Goal: Answer question/provide support: Answer question/provide support

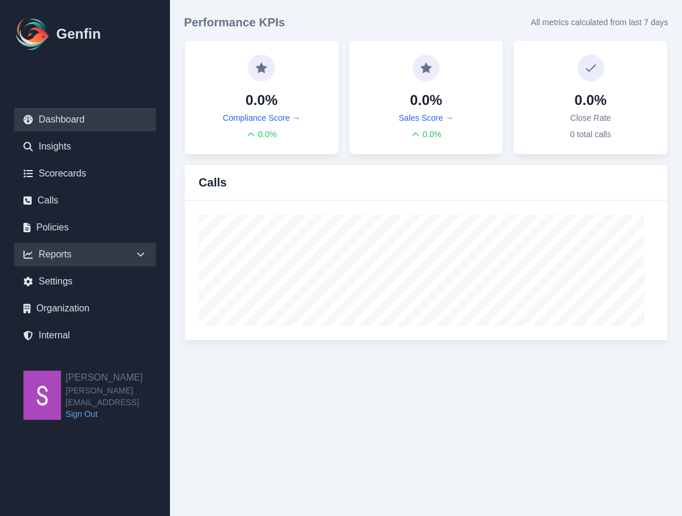
click at [135, 254] on icon at bounding box center [141, 255] width 12 height 12
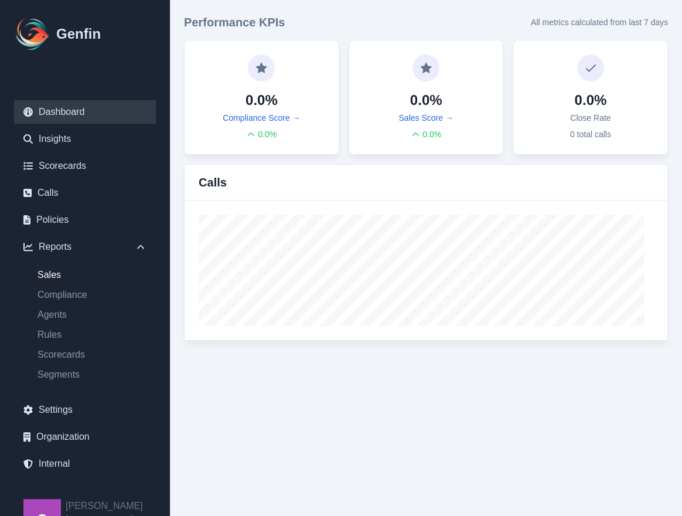
scroll to position [28, 0]
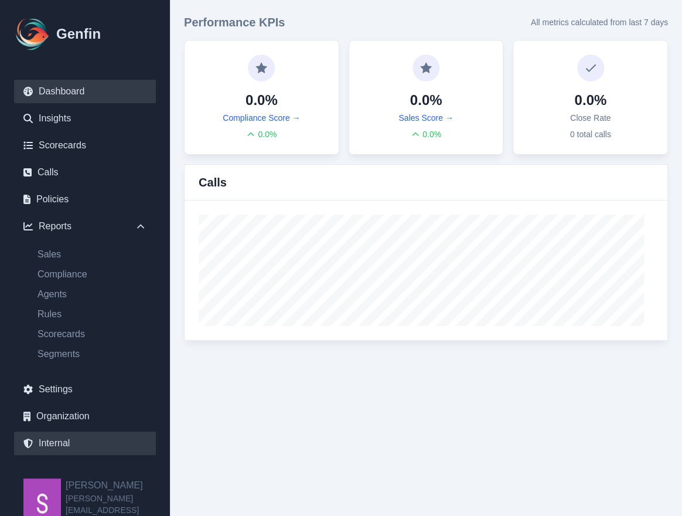
click at [57, 440] on link "Internal" at bounding box center [85, 443] width 142 height 23
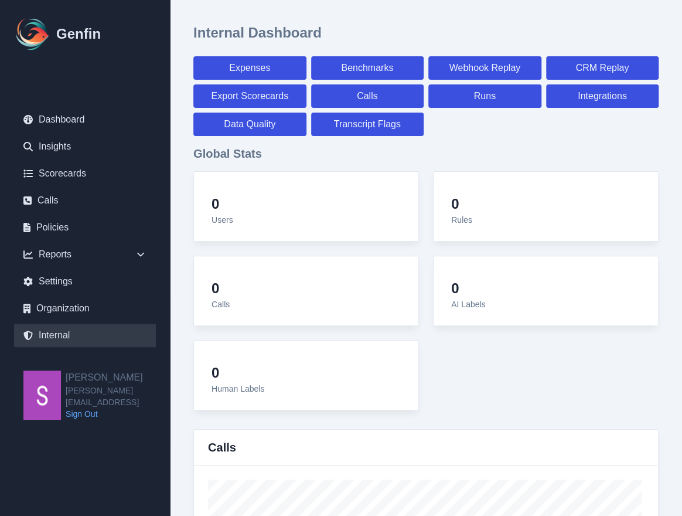
select select "paid"
select select "7"
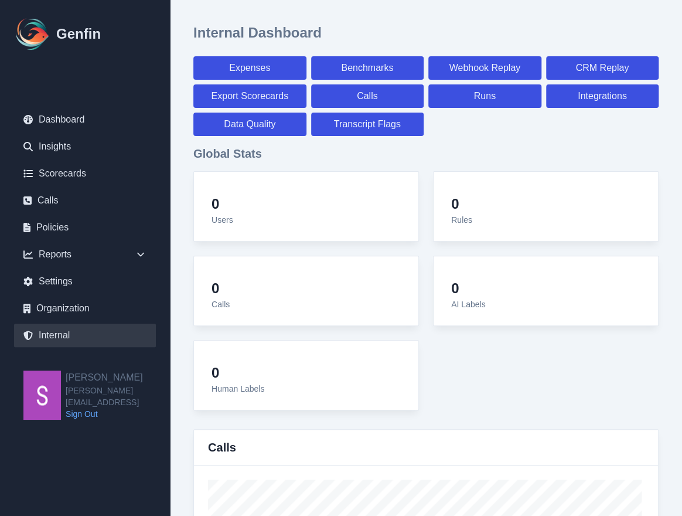
select select "paid"
select select "7"
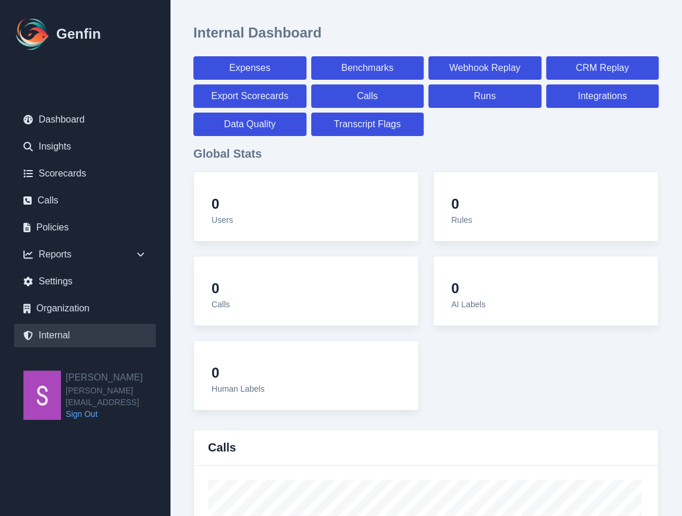
select select "7"
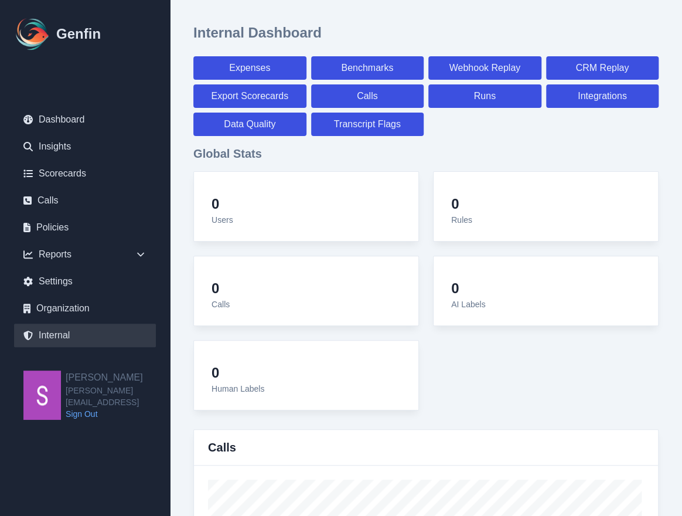
select select "7"
select select "paid"
select select "7"
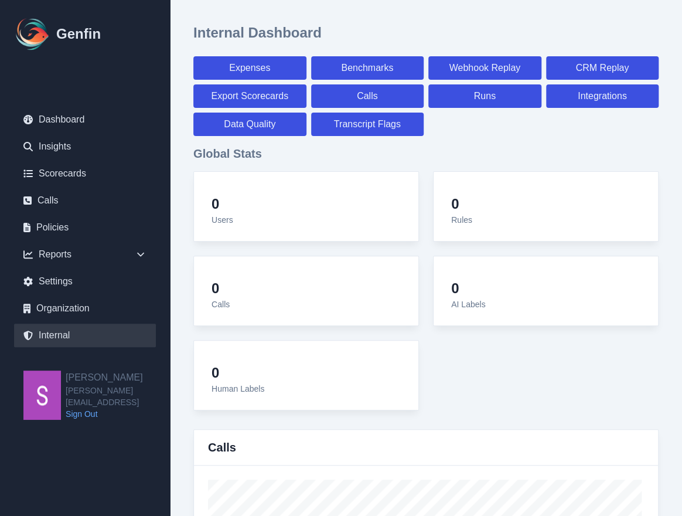
select select "7"
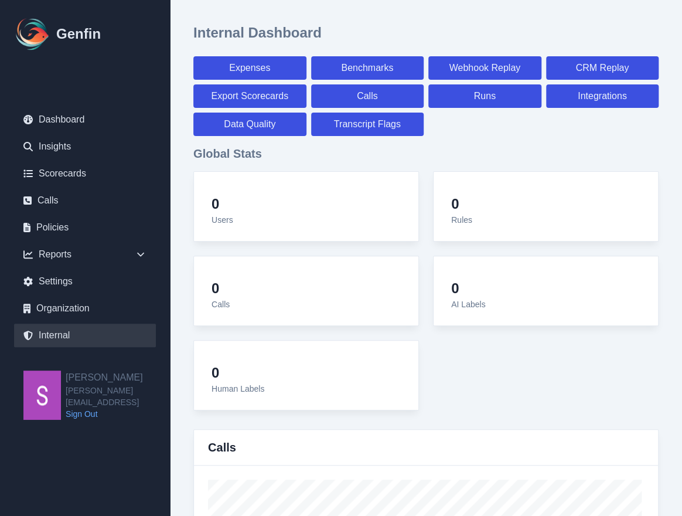
select select "7"
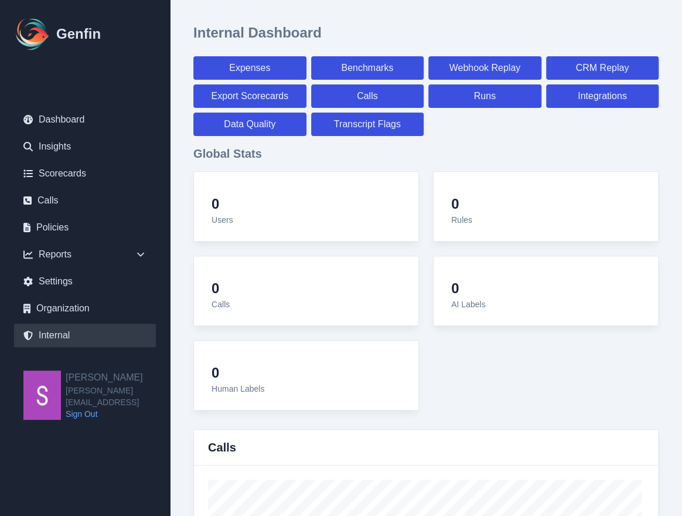
select select "paid"
select select "7"
select select "paid"
select select "7"
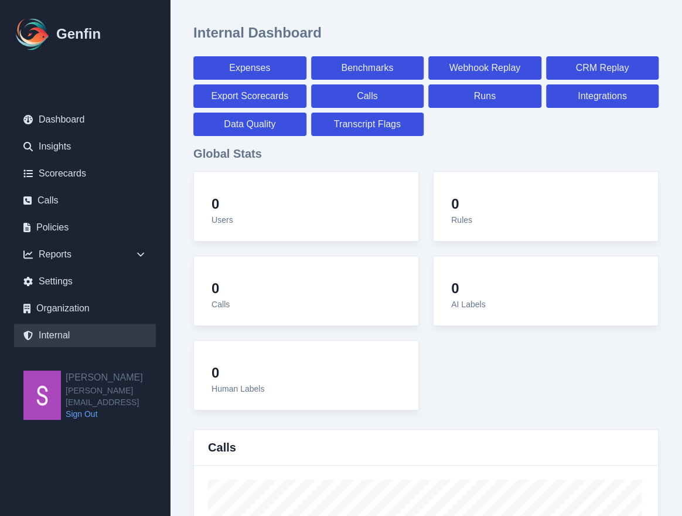
select select "paid"
select select "7"
select select "paid"
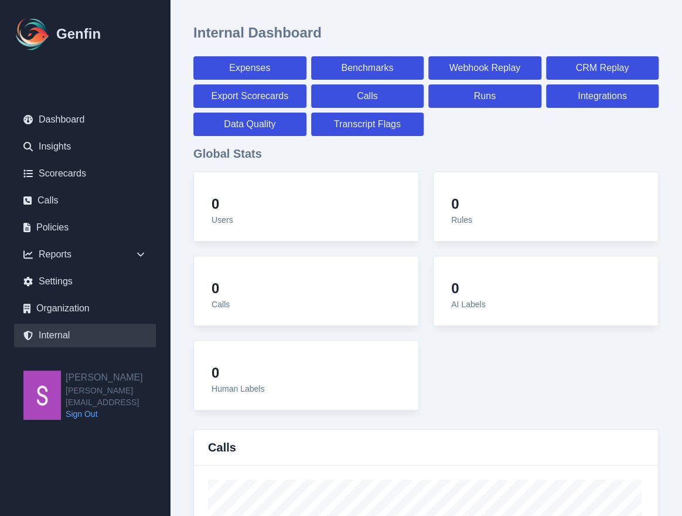
select select "7"
select select "paid"
select select "7"
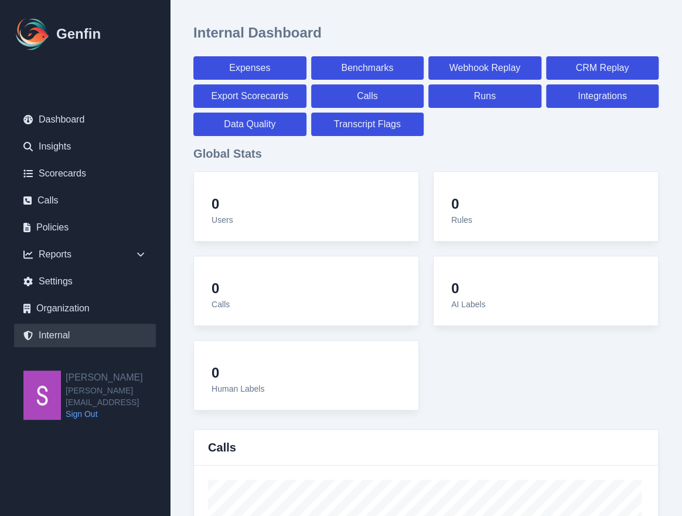
select select "7"
select select "paid"
select select "7"
select select "paid"
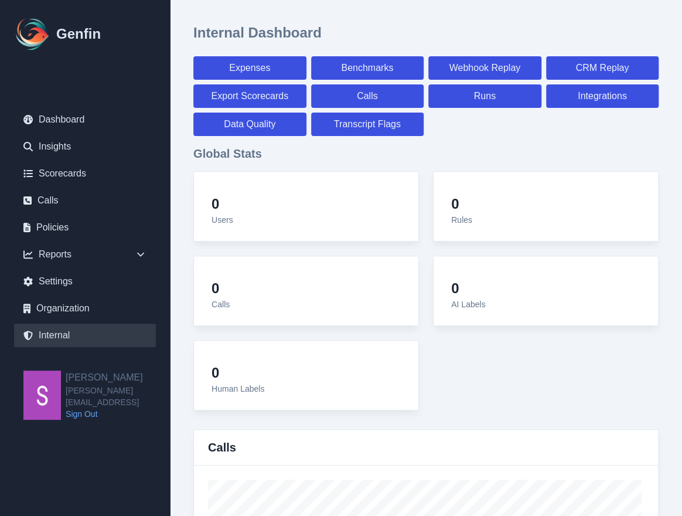
select select "7"
select select "paid"
select select "7"
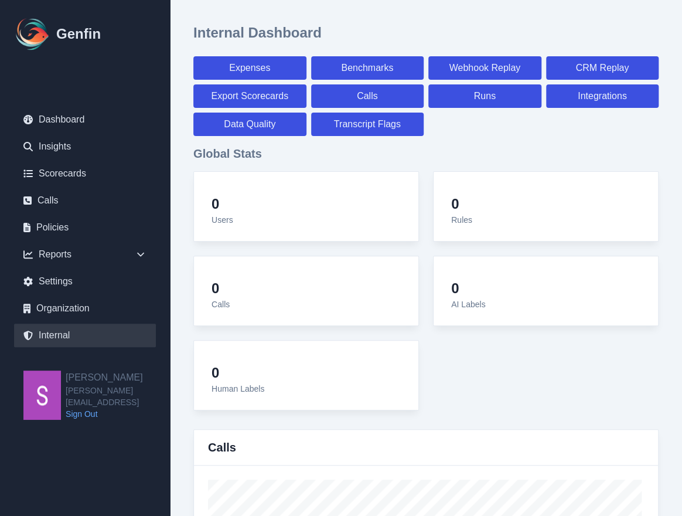
select select "7"
select select "paid"
select select "7"
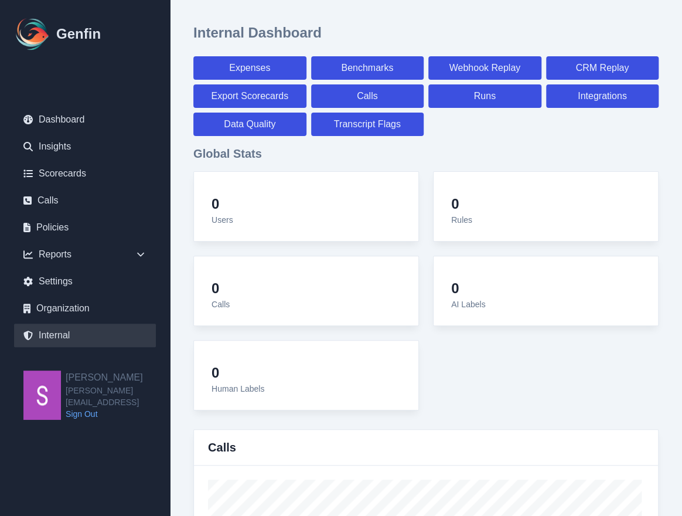
select select "7"
select select "paid"
select select "7"
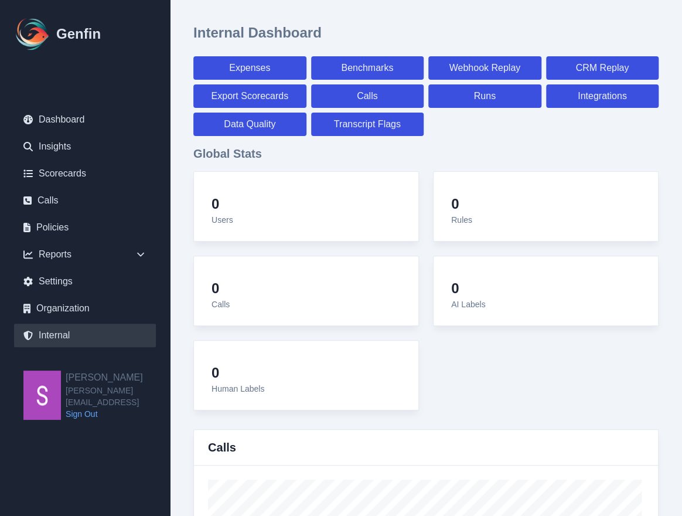
select select "7"
select select "paid"
select select "7"
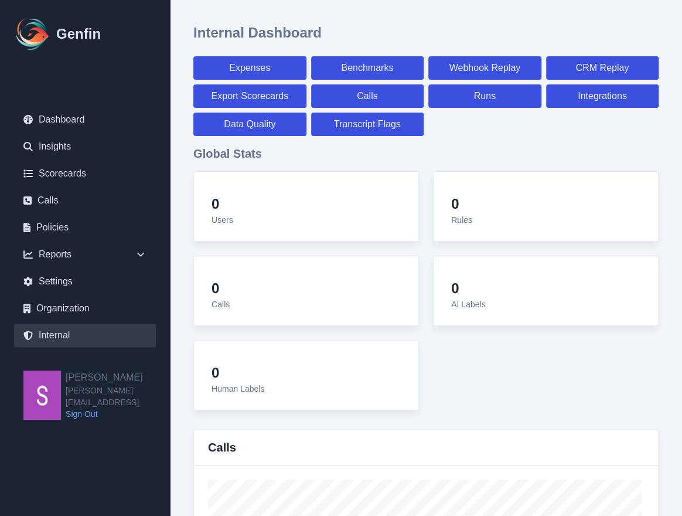
select select "7"
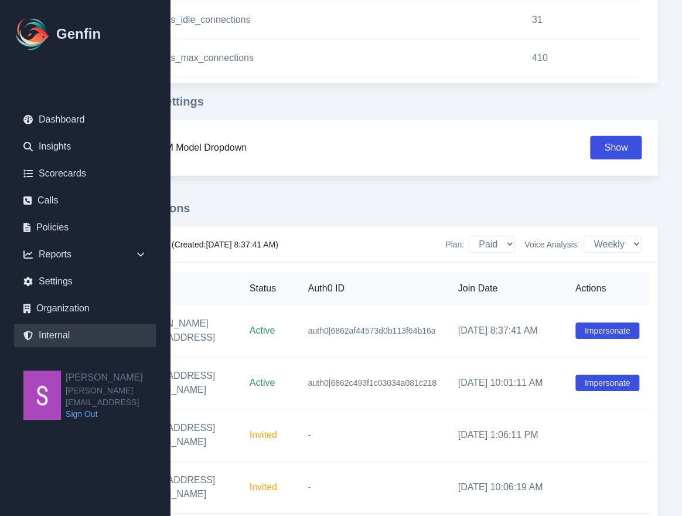
scroll to position [1374, 116]
click at [589, 322] on button "Impersonate" at bounding box center [608, 330] width 64 height 16
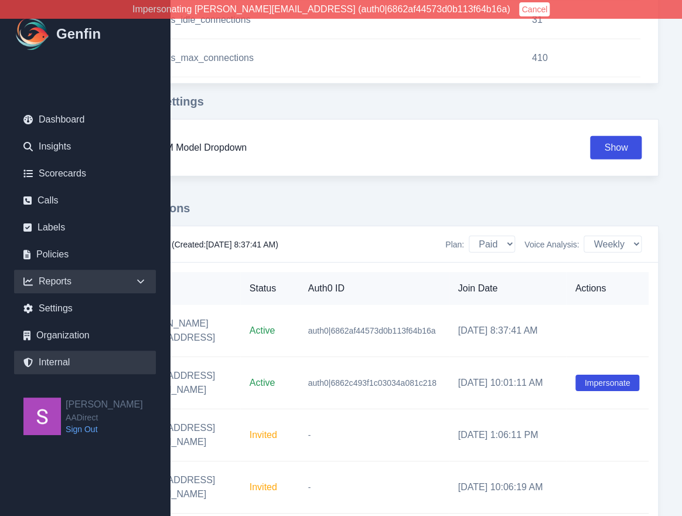
click at [138, 278] on icon at bounding box center [141, 282] width 12 height 12
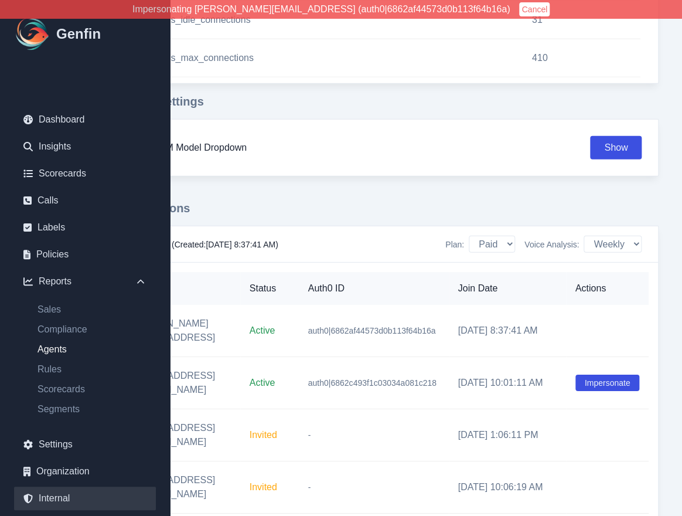
click at [51, 353] on link "Agents" at bounding box center [92, 349] width 128 height 14
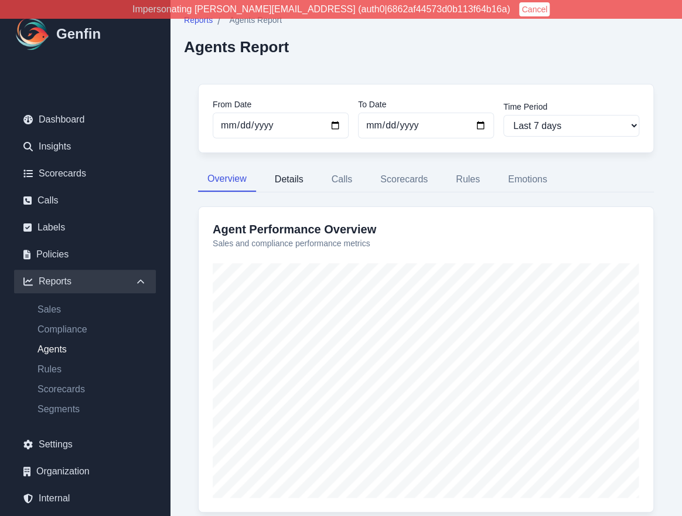
click at [293, 181] on button "Details" at bounding box center [289, 179] width 47 height 25
